Goal: Find specific page/section

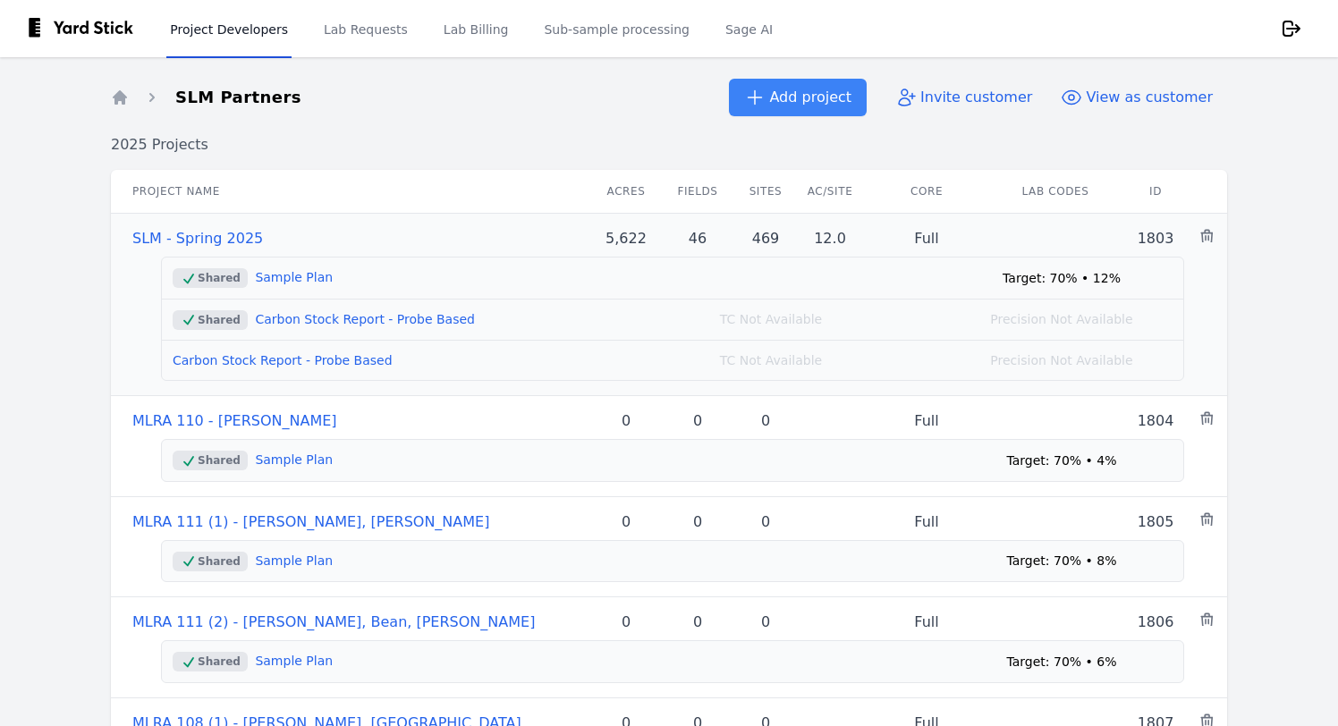
click at [192, 237] on link "SLM - Spring 2025" at bounding box center [197, 238] width 131 height 17
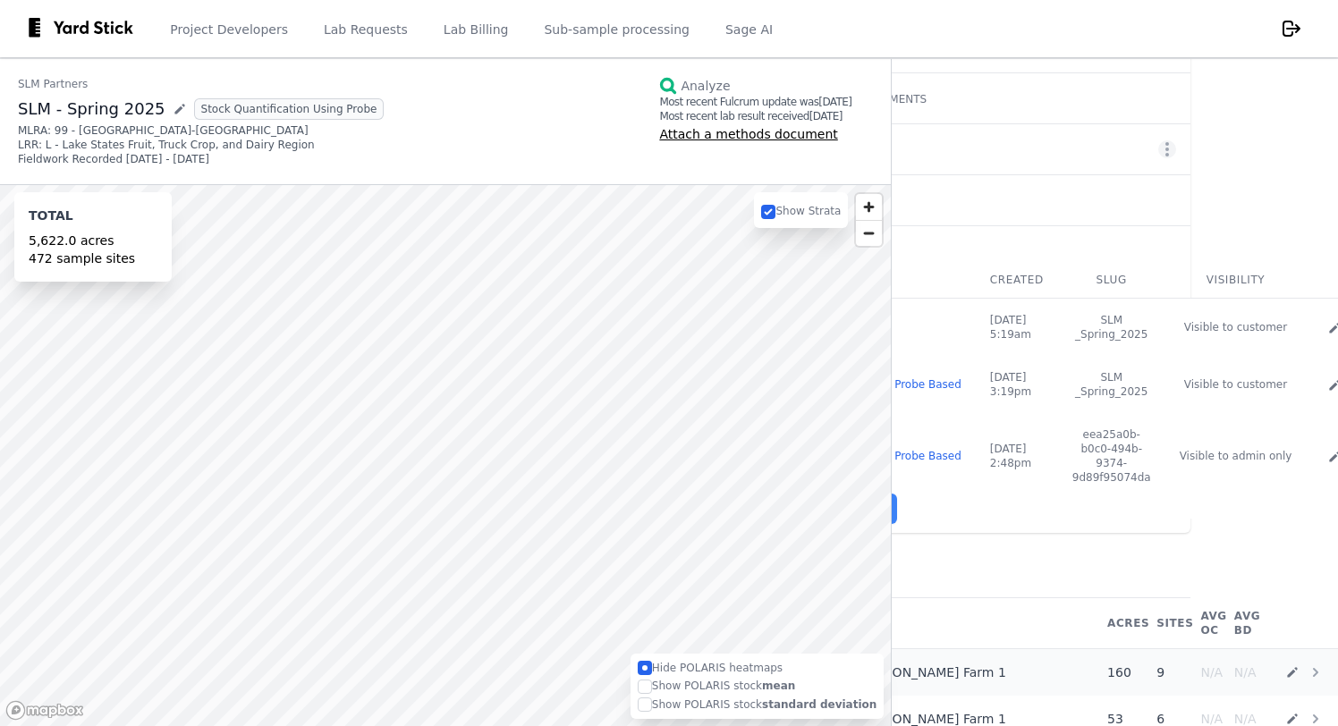
scroll to position [117, 0]
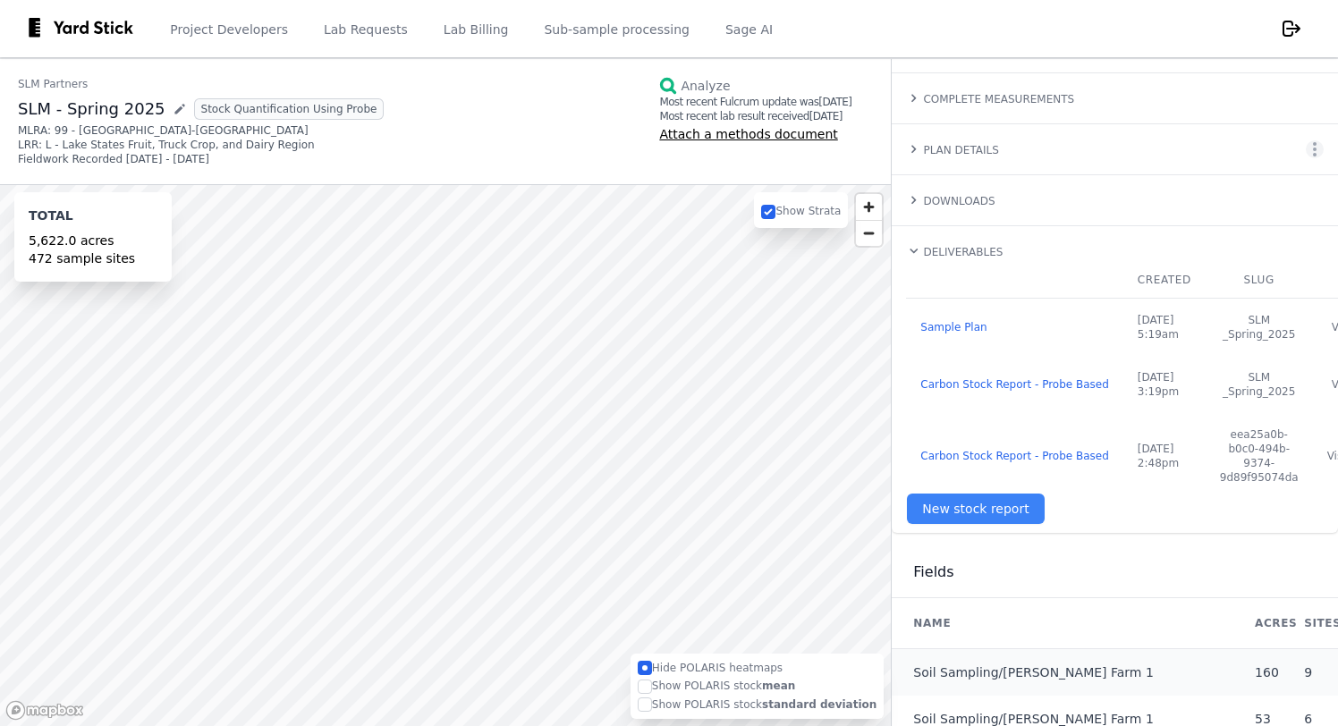
click at [45, 83] on link "SLM Partners" at bounding box center [201, 84] width 366 height 14
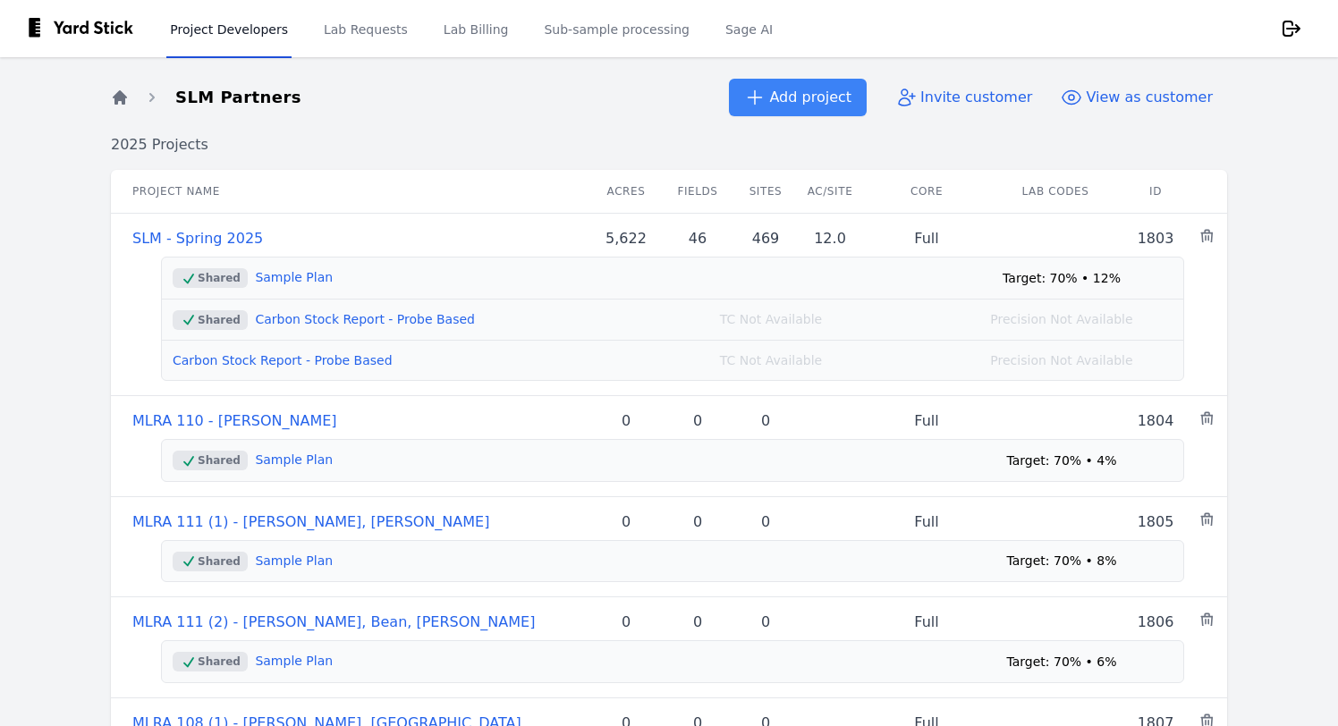
click at [128, 102] on icon "Breadcrumb" at bounding box center [120, 98] width 18 height 18
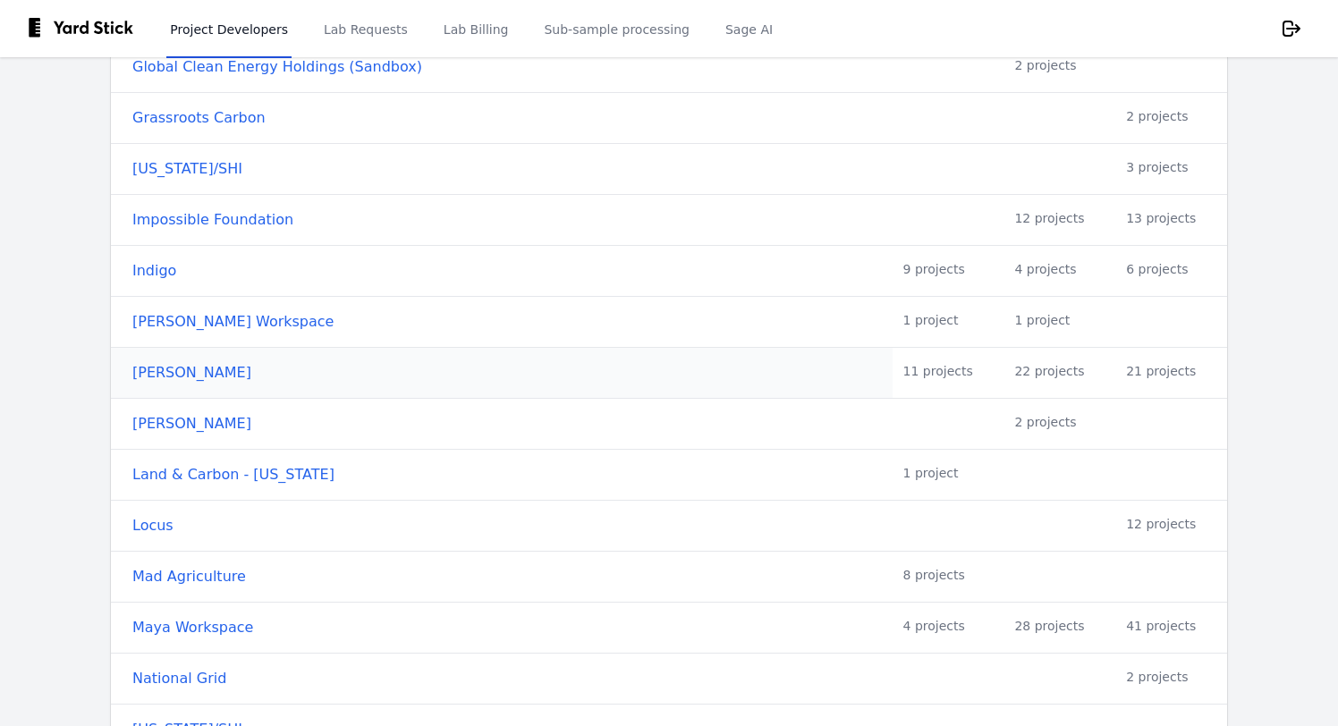
scroll to position [1525, 0]
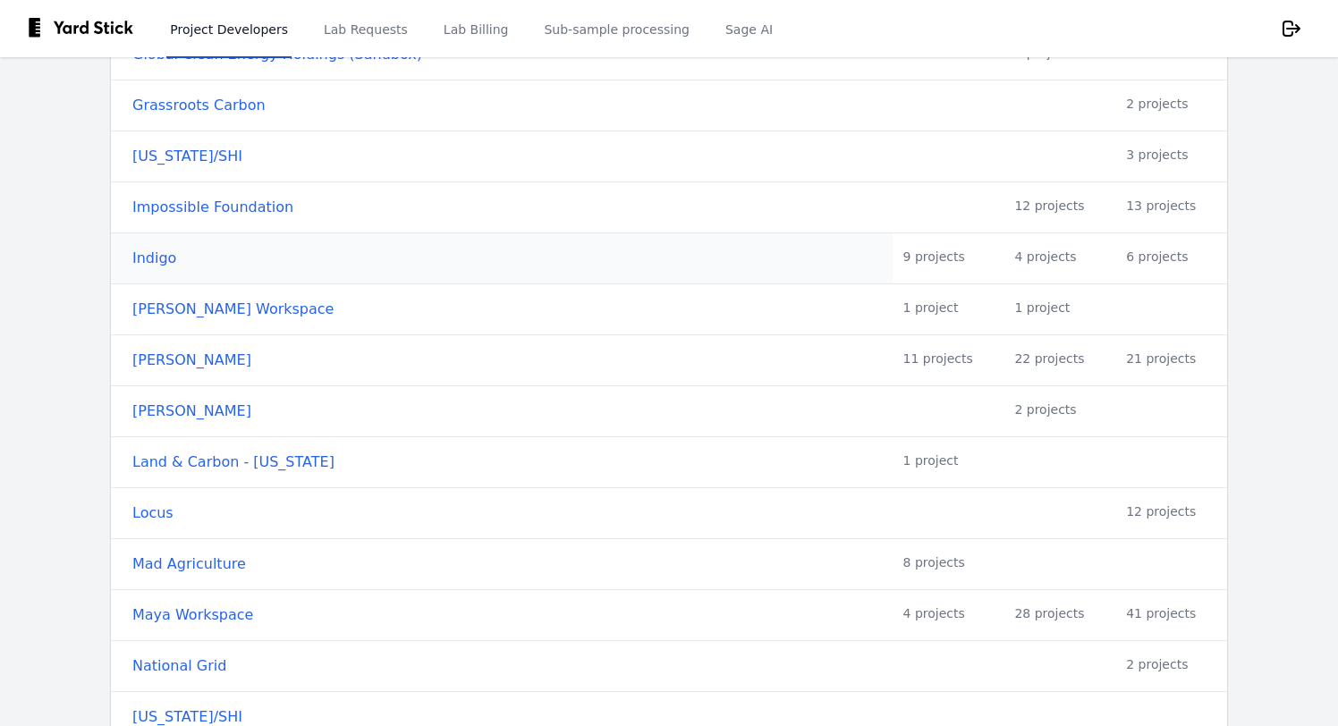
click at [165, 259] on link "Indigo" at bounding box center [506, 258] width 749 height 21
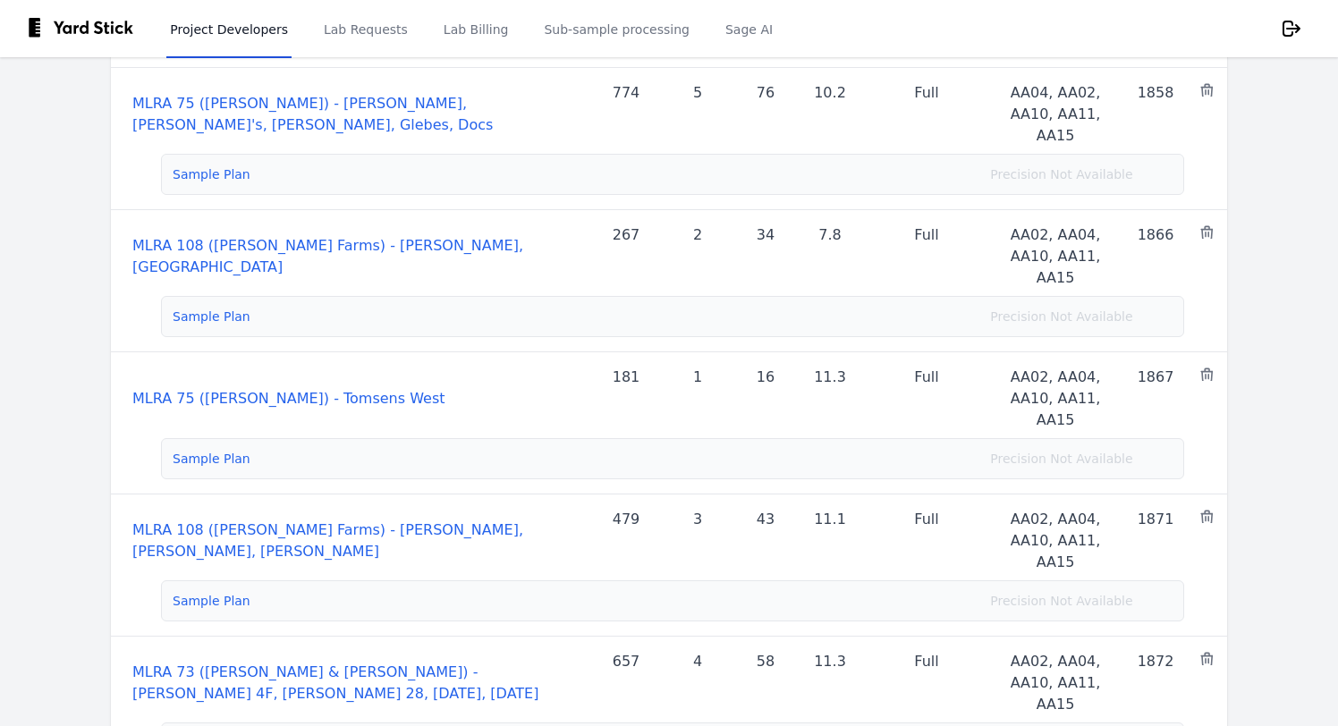
scroll to position [148, 0]
click at [354, 98] on link "MLRA 75 ([PERSON_NAME]) - [PERSON_NAME], [PERSON_NAME]'s, [PERSON_NAME], Glebes…" at bounding box center [312, 112] width 360 height 38
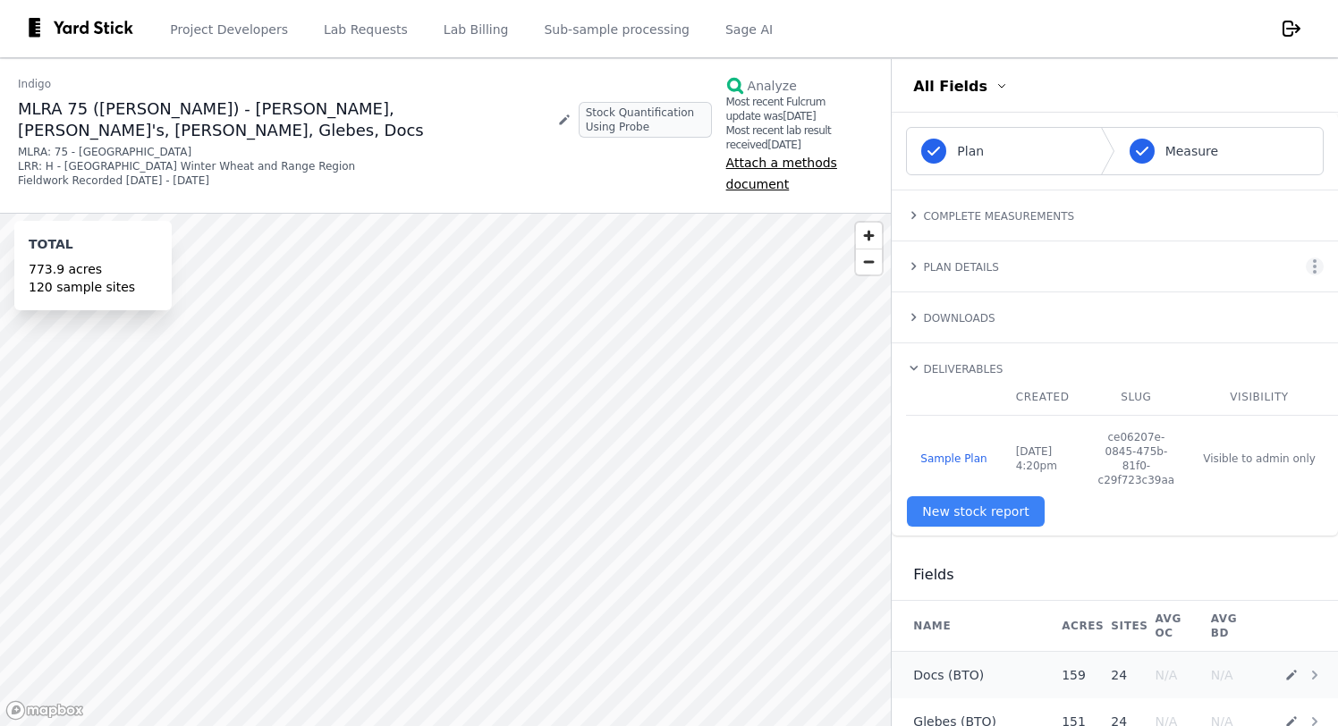
click at [935, 673] on td "Docs (BTO)" at bounding box center [975, 675] width 166 height 47
click at [928, 666] on link "Docs (BTO)" at bounding box center [948, 675] width 71 height 18
